Goal: Task Accomplishment & Management: Use online tool/utility

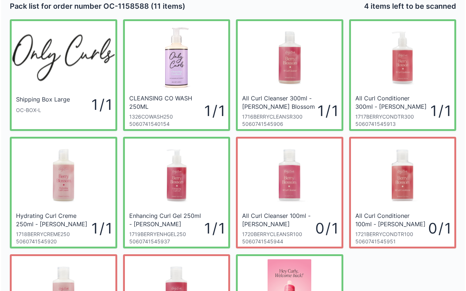
scroll to position [7, 0]
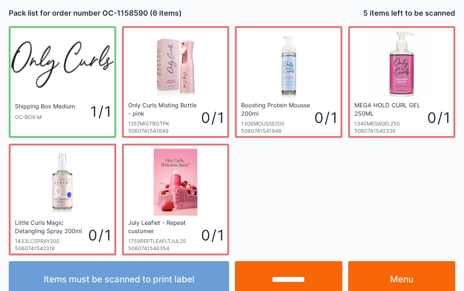
click at [417, 285] on link "Menu" at bounding box center [401, 279] width 107 height 36
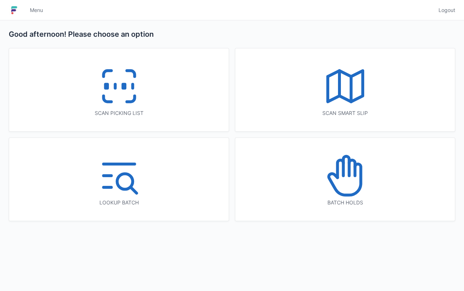
click at [345, 173] on icon at bounding box center [345, 176] width 47 height 47
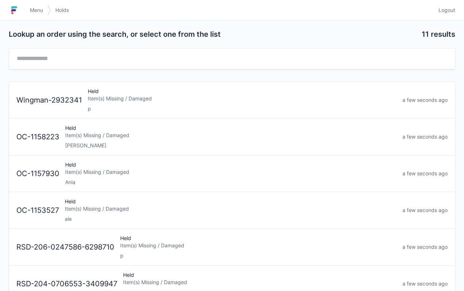
click at [225, 95] on div "Item(s) Missing / Damaged" at bounding box center [242, 98] width 309 height 7
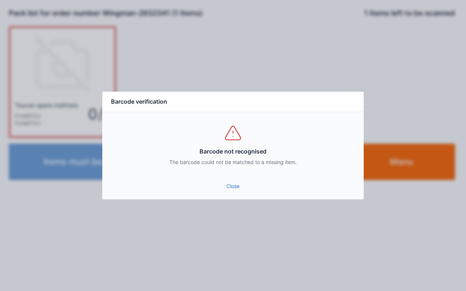
click at [241, 186] on link "Close" at bounding box center [233, 186] width 250 height 13
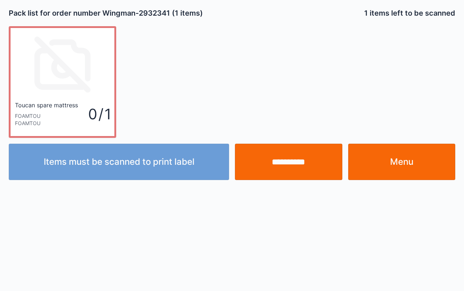
click at [418, 162] on link "Menu" at bounding box center [401, 162] width 107 height 36
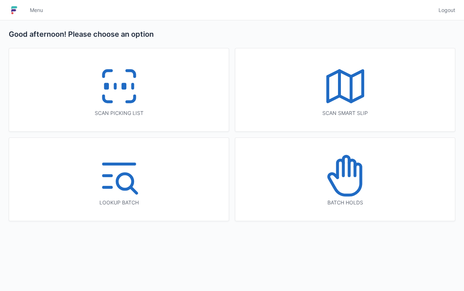
click at [157, 95] on div "Scan picking list" at bounding box center [118, 89] width 219 height 83
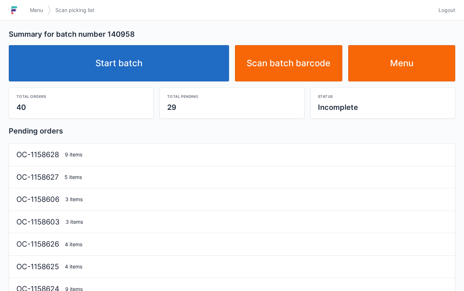
click at [194, 60] on link "Start batch" at bounding box center [119, 63] width 220 height 36
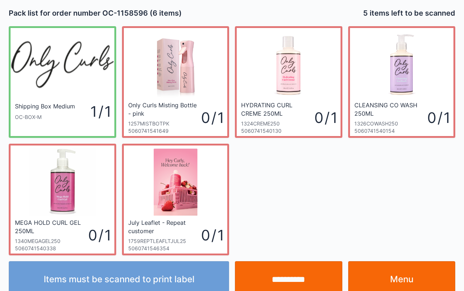
click at [403, 281] on link "Menu" at bounding box center [401, 279] width 107 height 36
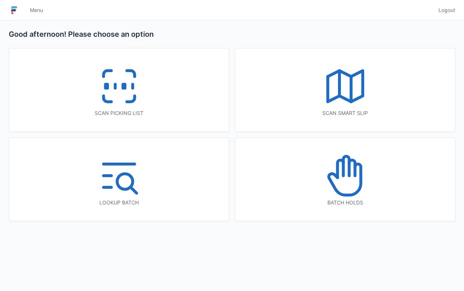
click at [151, 111] on div "Scan picking list" at bounding box center [119, 113] width 190 height 7
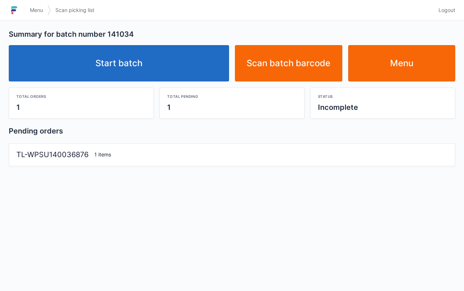
click at [186, 59] on link "Start batch" at bounding box center [119, 63] width 220 height 36
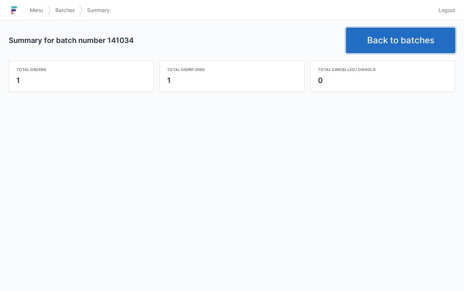
click at [383, 41] on link "Back to batches" at bounding box center [400, 40] width 109 height 25
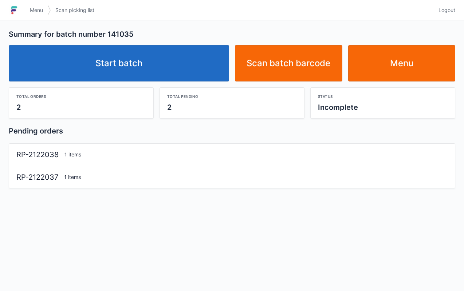
click at [183, 65] on link "Start batch" at bounding box center [119, 63] width 220 height 36
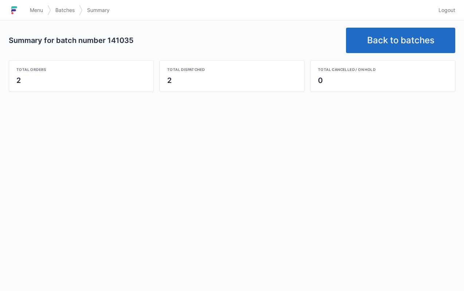
click at [390, 39] on link "Back to batches" at bounding box center [400, 40] width 109 height 25
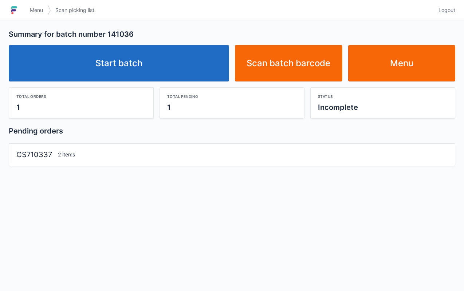
click at [181, 58] on link "Start batch" at bounding box center [119, 63] width 220 height 36
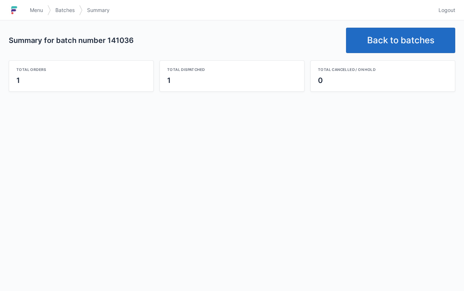
click at [406, 39] on link "Back to batches" at bounding box center [400, 40] width 109 height 25
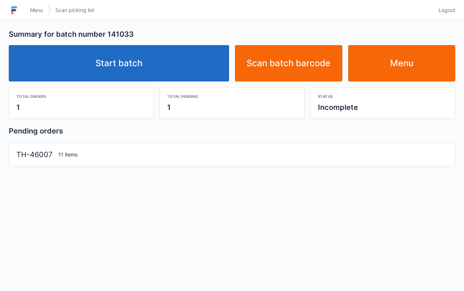
click at [177, 67] on link "Start batch" at bounding box center [119, 63] width 220 height 36
